Goal: Task Accomplishment & Management: Manage account settings

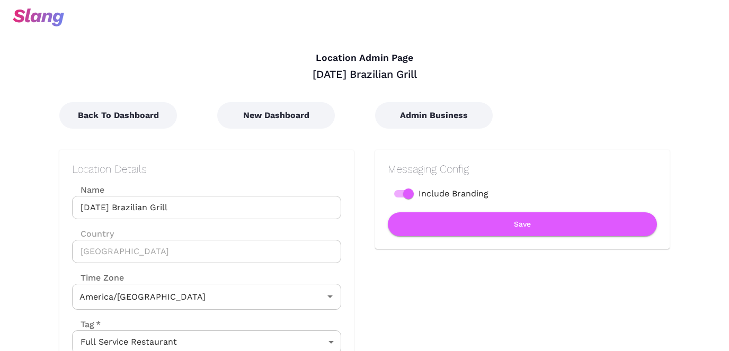
type input "Central Time"
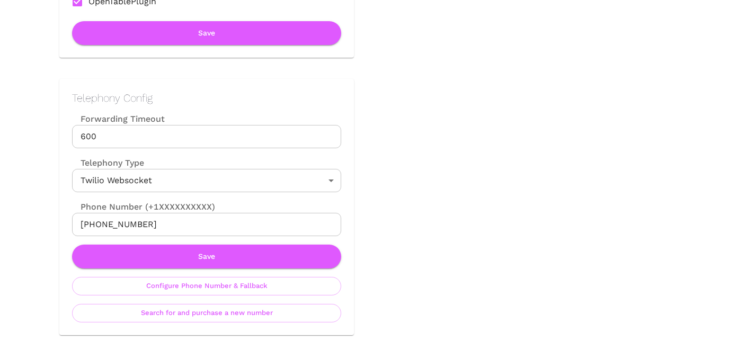
scroll to position [386, 0]
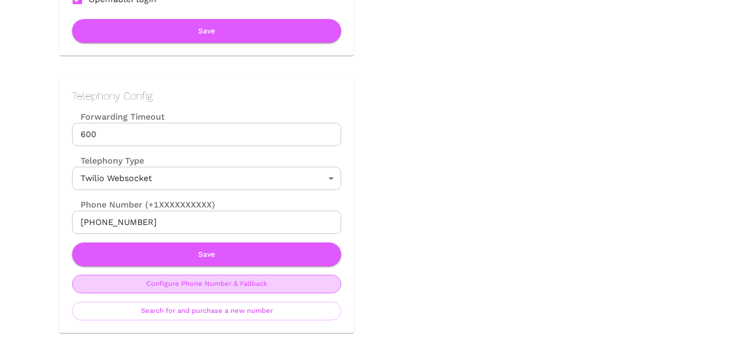
click at [229, 290] on button "Configure Phone Number & Fallback" at bounding box center [206, 284] width 269 height 19
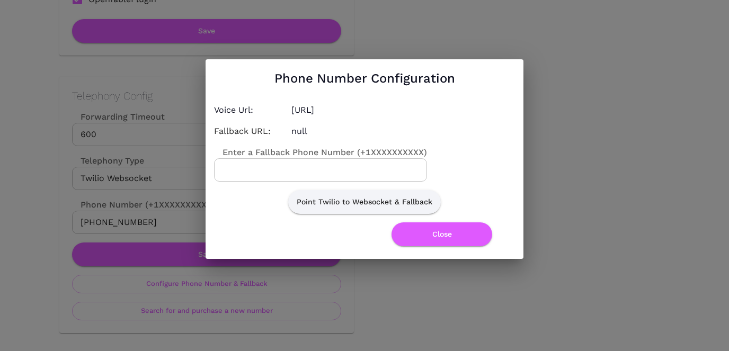
click at [310, 171] on input "Enter a Fallback Phone Number (+1XXXXXXXXXX)" at bounding box center [320, 169] width 213 height 23
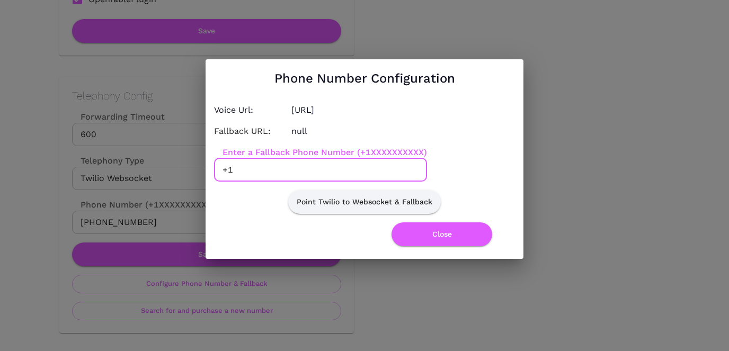
paste input "(605) 361-6328"
click at [278, 168] on input "+1 (605) 361-6328" at bounding box center [320, 169] width 213 height 23
type input "+16053616328"
click at [379, 202] on button "Point Twilio to Websocket & Fallback" at bounding box center [364, 202] width 153 height 24
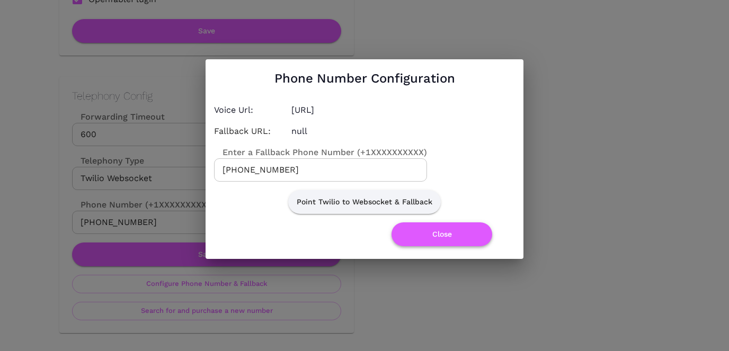
click at [419, 241] on button "Close" at bounding box center [441, 234] width 101 height 24
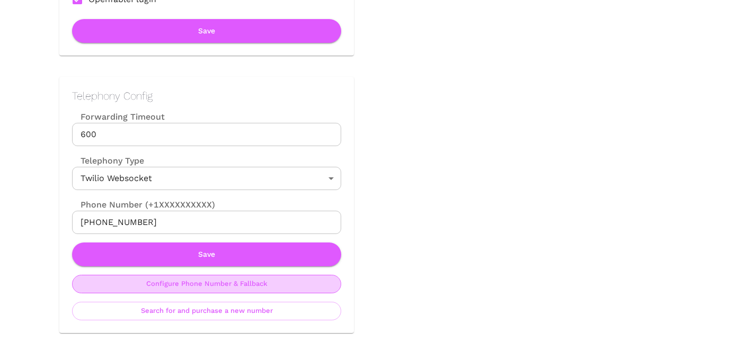
click at [206, 287] on button "Configure Phone Number & Fallback" at bounding box center [206, 284] width 269 height 19
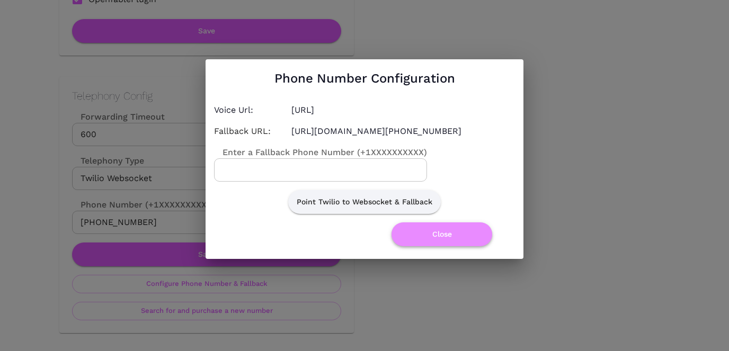
click at [435, 239] on button "Close" at bounding box center [441, 234] width 101 height 24
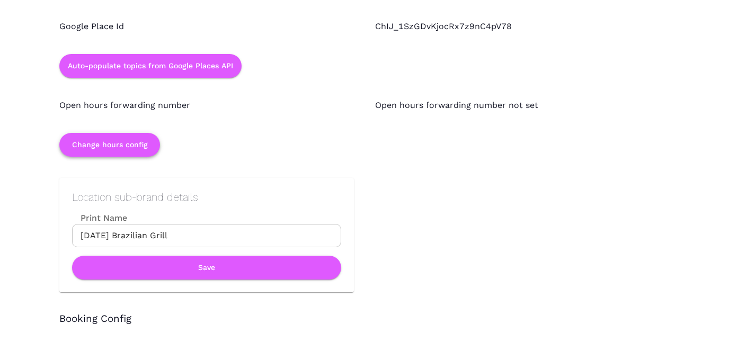
scroll to position [842, 0]
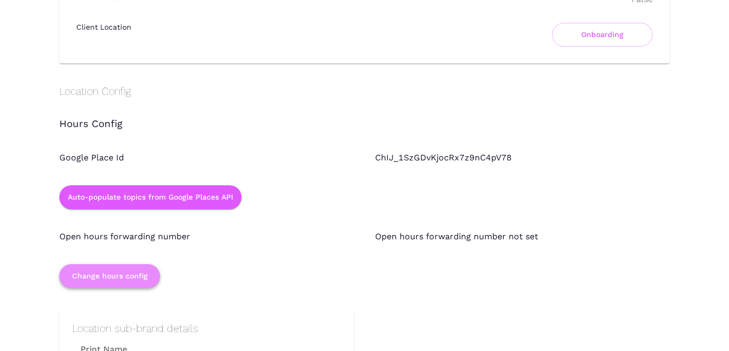
click at [137, 283] on button "Change hours config" at bounding box center [109, 276] width 101 height 24
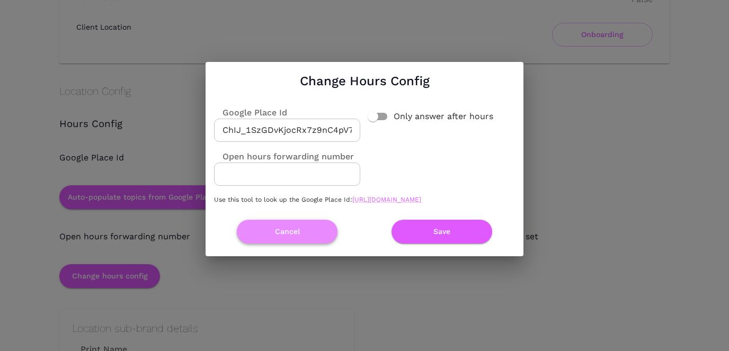
click at [306, 241] on button "Cancel" at bounding box center [287, 232] width 101 height 24
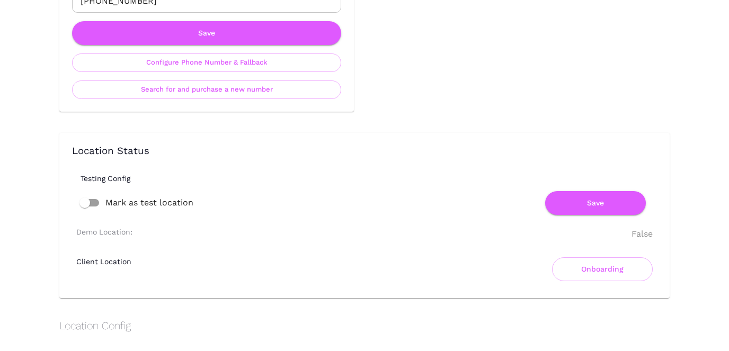
scroll to position [0, 0]
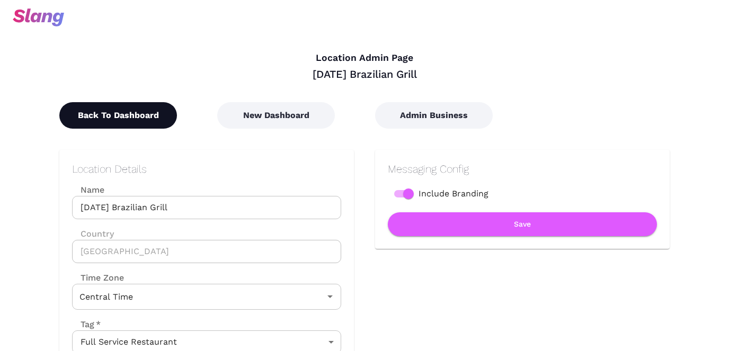
click at [159, 106] on button "Back To Dashboard" at bounding box center [118, 115] width 118 height 26
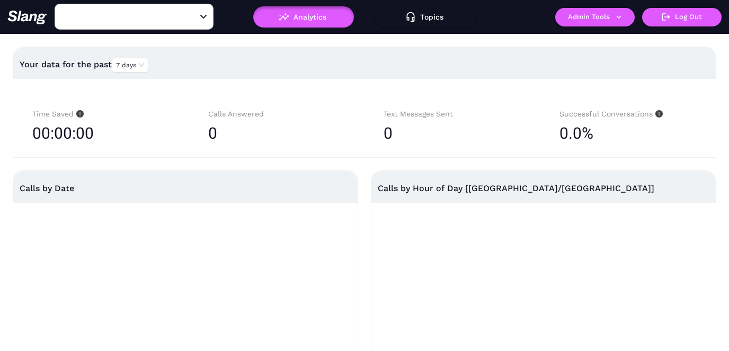
type input "[DATE] Brazilian Grill"
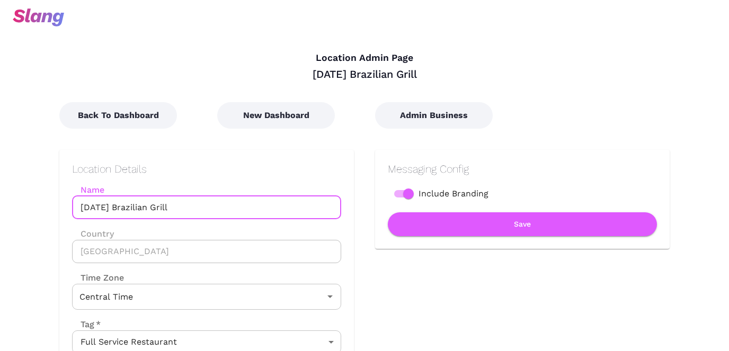
drag, startPoint x: 179, startPoint y: 207, endPoint x: 156, endPoint y: 206, distance: 22.8
click at [156, 206] on input "[DATE] Brazilian Grill" at bounding box center [206, 207] width 269 height 23
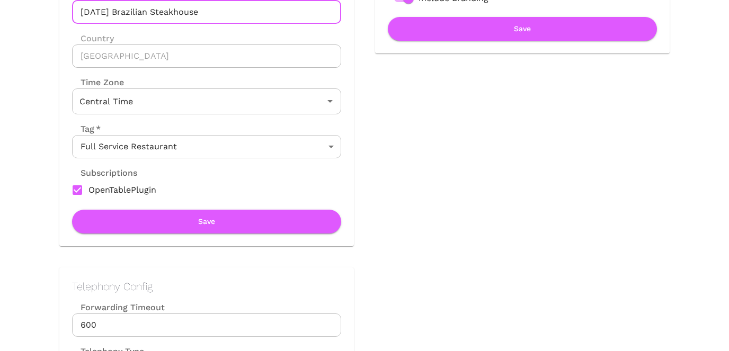
scroll to position [196, 0]
type input "[DATE] Brazilian Steakhouse"
click at [288, 219] on button "Save" at bounding box center [206, 221] width 269 height 24
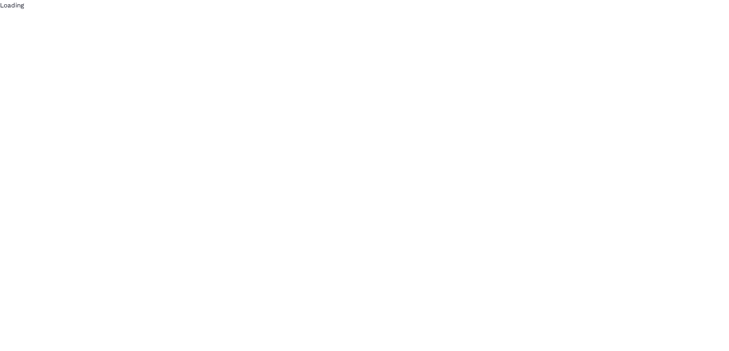
scroll to position [0, 0]
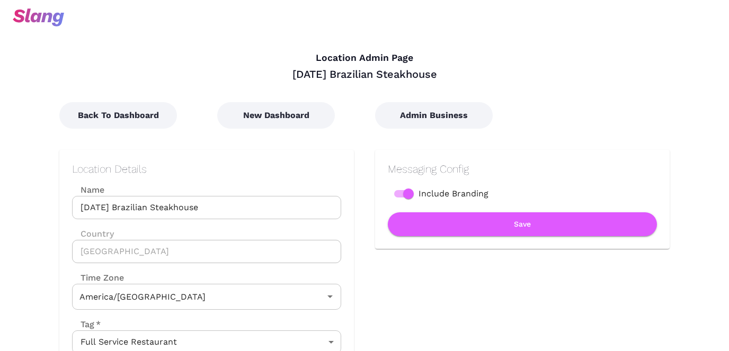
type input "Central Time"
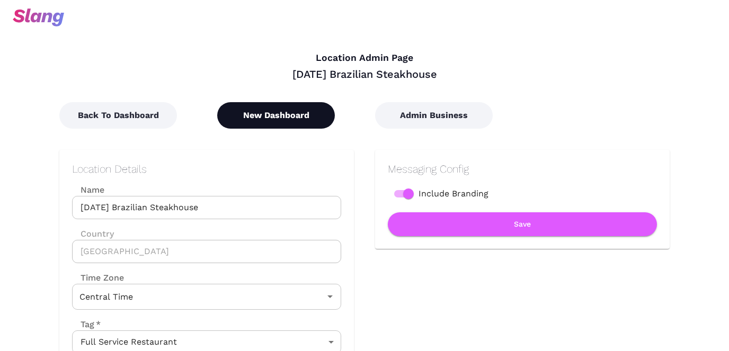
click at [266, 113] on button "New Dashboard" at bounding box center [276, 115] width 118 height 26
